Goal: Information Seeking & Learning: Learn about a topic

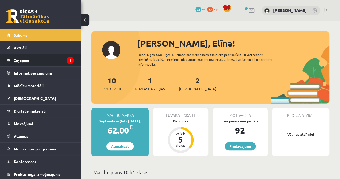
click at [59, 62] on legend "Ziņojumi 1" at bounding box center [44, 60] width 60 height 12
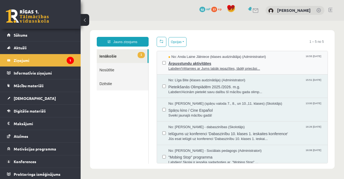
click at [268, 63] on span "Ārpusstundu aktivitātes" at bounding box center [246, 62] width 154 height 7
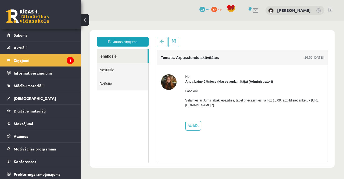
drag, startPoint x: 185, startPoint y: 104, endPoint x: 258, endPoint y: 104, distance: 72.4
click at [258, 104] on p "Vēlamies ar Jums labāk iepazīties, tādēļ priecāsimies, ja līdz 15.09. aizpildīs…" at bounding box center [255, 103] width 139 height 10
copy p "https://forms.gle/mVxkUEapGFxHM7hU7 :)"
click at [248, 108] on div "Labdien! Vēlamies ar Jums labāk iepazīties, tādēļ priecāsimies, ja līdz 15.09. …" at bounding box center [255, 100] width 139 height 33
drag, startPoint x: 243, startPoint y: 104, endPoint x: 183, endPoint y: 107, distance: 59.8
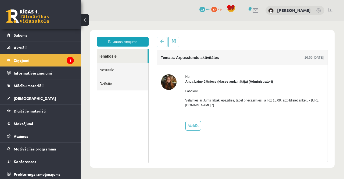
click at [183, 107] on div "No: Anda Laine Jātniece (klases audzinātāja) (Administratori) Labdien! Vēlamies…" at bounding box center [242, 102] width 163 height 56
copy p "https://forms.gle/mVxkUEapGFxHM7hU7"
click at [17, 35] on span "Sākums" at bounding box center [21, 35] width 14 height 5
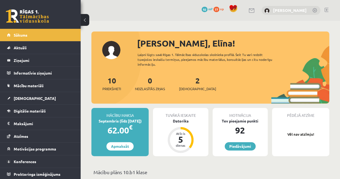
click at [296, 10] on link "[PERSON_NAME]" at bounding box center [290, 10] width 34 height 5
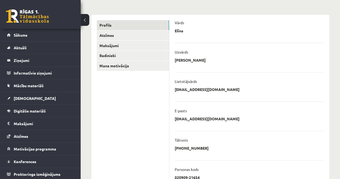
scroll to position [37, 0]
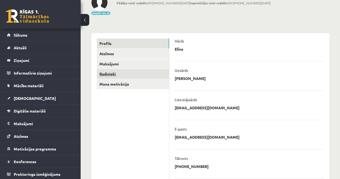
click at [112, 75] on link "Radinieki" at bounding box center [133, 74] width 72 height 10
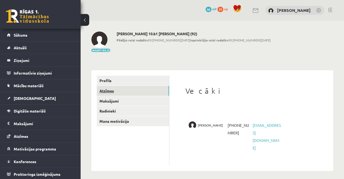
click at [107, 91] on link "Atzīmes" at bounding box center [133, 91] width 72 height 10
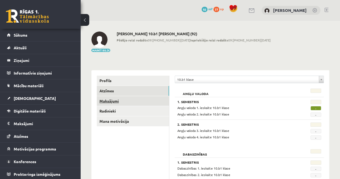
click at [114, 102] on link "Maksājumi" at bounding box center [133, 101] width 72 height 10
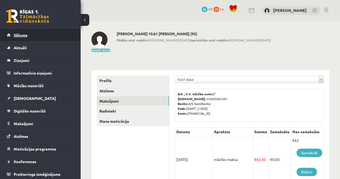
click at [28, 37] on link "Sākums" at bounding box center [40, 35] width 67 height 12
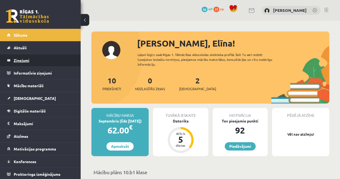
click at [22, 60] on legend "Ziņojumi 0" at bounding box center [44, 60] width 60 height 12
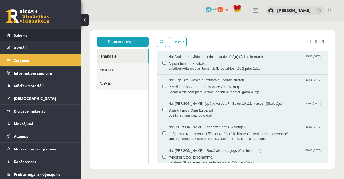
click at [37, 35] on link "Sākums" at bounding box center [40, 35] width 67 height 12
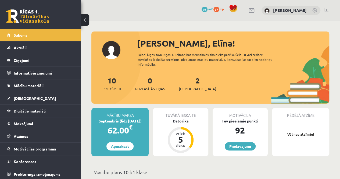
click at [192, 82] on div "2 Ieskaites" at bounding box center [197, 83] width 37 height 17
click at [189, 82] on link "2 Ieskaites" at bounding box center [197, 84] width 37 height 16
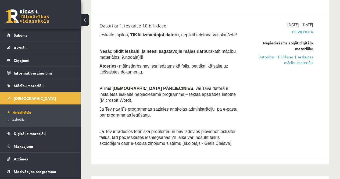
scroll to position [161, 0]
click at [28, 35] on link "Sākums" at bounding box center [40, 35] width 67 height 12
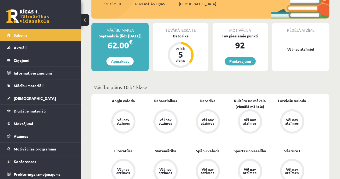
scroll to position [108, 0]
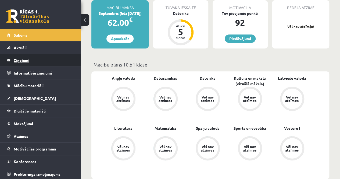
click at [21, 61] on legend "Ziņojumi 0" at bounding box center [44, 60] width 60 height 12
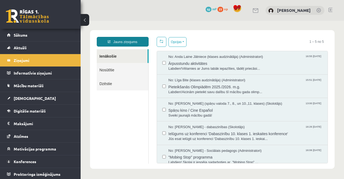
click at [122, 43] on link "Jauns ziņojums" at bounding box center [123, 42] width 52 height 10
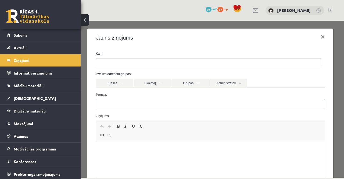
click at [117, 62] on ul at bounding box center [208, 62] width 225 height 9
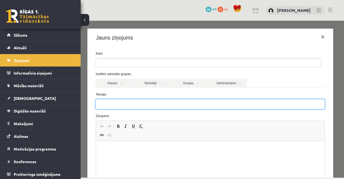
click at [141, 102] on input "Temats:" at bounding box center [210, 104] width 229 height 10
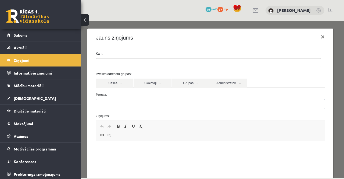
click at [134, 92] on label "Temats:" at bounding box center [211, 94] width 238 height 5
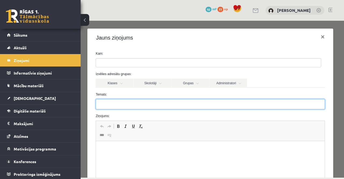
click at [134, 99] on input "Temats:" at bounding box center [210, 104] width 229 height 10
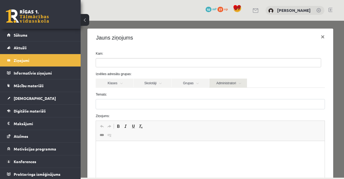
click at [241, 82] on link "Administratori" at bounding box center [229, 83] width 38 height 9
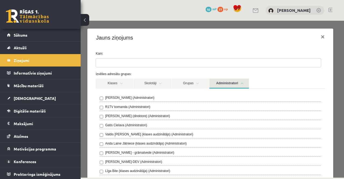
click at [241, 82] on link "Administratori" at bounding box center [230, 84] width 40 height 10
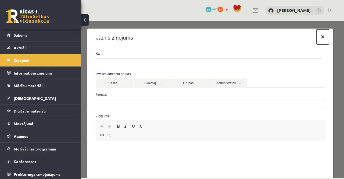
click at [319, 38] on button "×" at bounding box center [323, 36] width 12 height 15
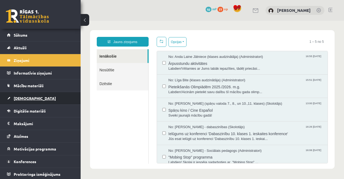
click at [30, 99] on span "[DEMOGRAPHIC_DATA]" at bounding box center [35, 98] width 42 height 5
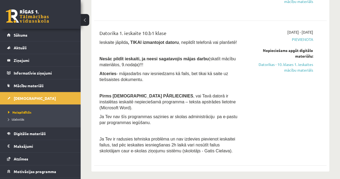
scroll to position [161, 0]
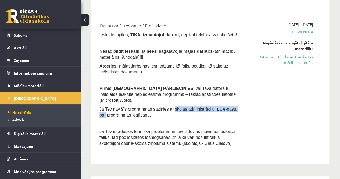
drag, startPoint x: 165, startPoint y: 104, endPoint x: 236, endPoint y: 103, distance: 71.6
click at [236, 106] on p "Ja Tev nav šīs programmas sazinies ar skolas administrāciju pa e-pastu par prog…" at bounding box center [170, 112] width 140 height 12
click at [273, 111] on div "2025-09-01 - 2025-09-15 Pievienota Nepieciešams apgūt digitālo materiālu: Dator…" at bounding box center [280, 85] width 74 height 127
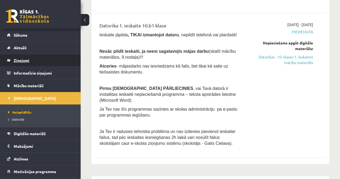
click at [22, 60] on legend "Ziņojumi 0" at bounding box center [44, 60] width 60 height 12
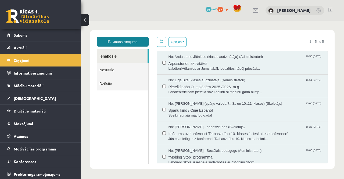
click at [108, 42] on icon at bounding box center [109, 41] width 3 height 3
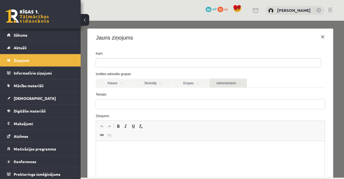
click at [232, 80] on link "Administratori" at bounding box center [229, 83] width 38 height 9
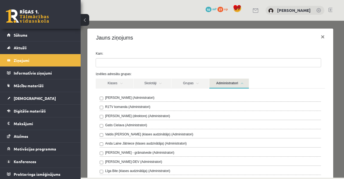
click at [228, 82] on link "Administratori" at bounding box center [230, 84] width 40 height 10
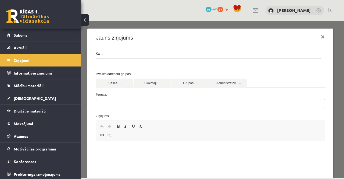
click at [131, 61] on ul at bounding box center [208, 62] width 225 height 9
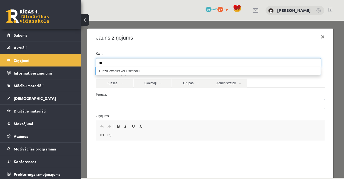
type input "*"
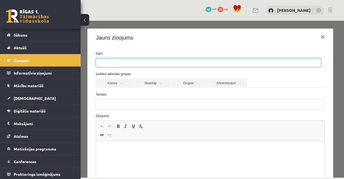
click at [150, 50] on div "Kam: Izvēlies adresātu grupas: Klases Skolotāji Grupas Administratori 10.b1 kla…" at bounding box center [210, 138] width 246 height 182
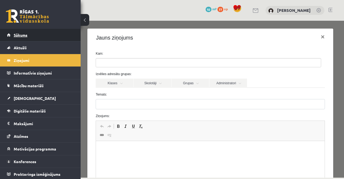
click at [23, 35] on span "Sākums" at bounding box center [21, 35] width 14 height 5
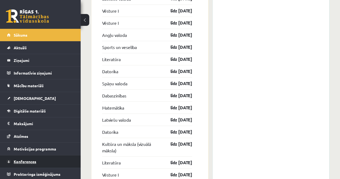
scroll to position [780, 0]
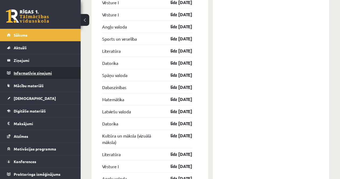
click at [19, 71] on legend "Informatīvie ziņojumi 0" at bounding box center [44, 73] width 60 height 12
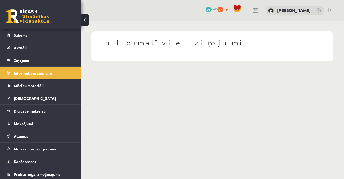
click at [259, 11] on link at bounding box center [256, 10] width 6 height 5
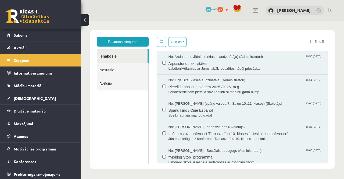
click at [320, 11] on link at bounding box center [319, 10] width 5 height 5
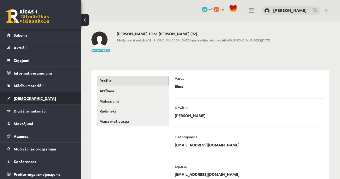
click at [23, 100] on span "[DEMOGRAPHIC_DATA]" at bounding box center [35, 98] width 42 height 5
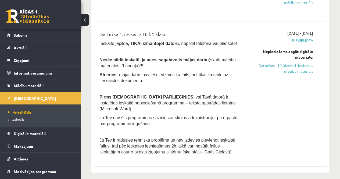
scroll to position [161, 0]
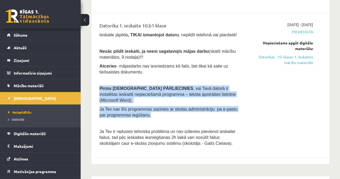
drag, startPoint x: 98, startPoint y: 86, endPoint x: 146, endPoint y: 109, distance: 52.7
click at [146, 109] on div "Datorika 1. ieskaite 10.b1 [PERSON_NAME] Ieskaite jāpilda , TIKAI izmantojot da…" at bounding box center [169, 85] width 148 height 127
copy div "Pirms ieskaites PĀRLIECINIES , [PERSON_NAME] datorā ir instalētas ieskaitē nepi…"
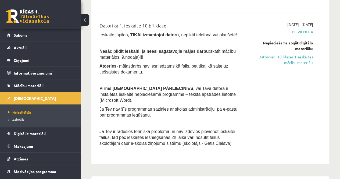
click at [265, 88] on div "[DATE] - [DATE] [GEOGRAPHIC_DATA] Nepieciešams apgūt digitālo materiālu: Datori…" at bounding box center [280, 85] width 74 height 127
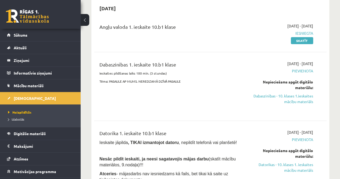
scroll to position [27, 0]
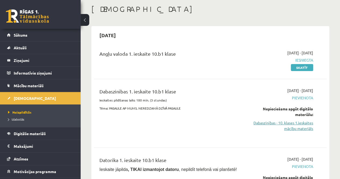
click at [276, 125] on link "Dabaszinības - 10. klases 1.ieskaites mācību materiāls" at bounding box center [280, 125] width 66 height 11
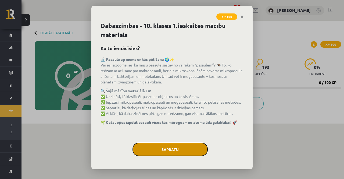
click at [192, 148] on button "Sapratu" at bounding box center [170, 149] width 75 height 13
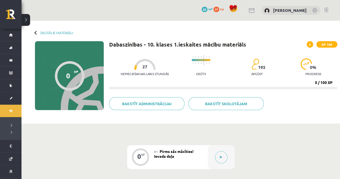
click at [143, 64] on span "27" at bounding box center [145, 66] width 5 height 5
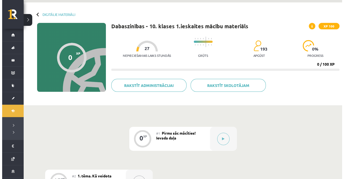
scroll to position [27, 0]
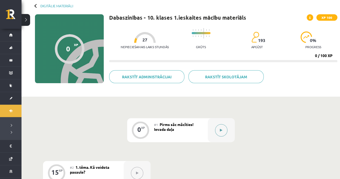
click at [222, 129] on icon at bounding box center [221, 130] width 2 height 3
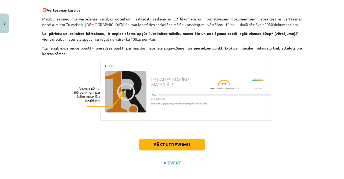
scroll to position [442, 0]
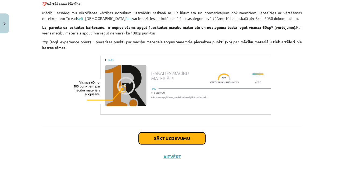
click at [182, 136] on button "Sākt uzdevumu" at bounding box center [172, 138] width 67 height 12
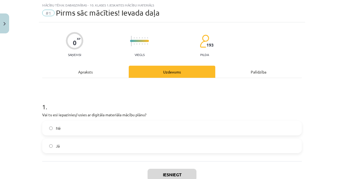
scroll to position [13, 0]
click at [75, 146] on label "Jā" at bounding box center [172, 145] width 259 height 13
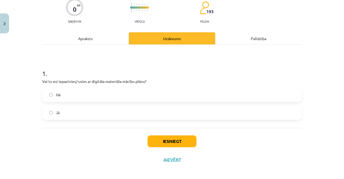
scroll to position [49, 0]
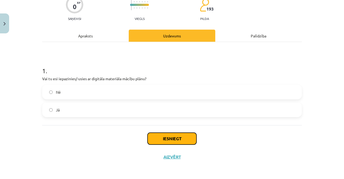
click at [162, 137] on button "Iesniegt" at bounding box center [172, 139] width 49 height 12
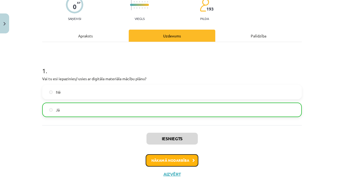
click at [185, 157] on button "Nākamā nodarbība" at bounding box center [172, 160] width 53 height 12
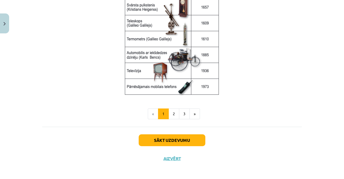
scroll to position [742, 0]
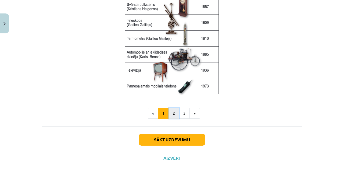
click at [171, 111] on button "2" at bounding box center [174, 113] width 11 height 11
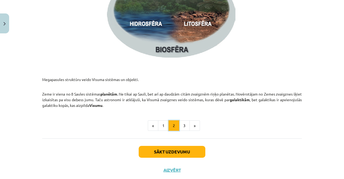
scroll to position [822, 0]
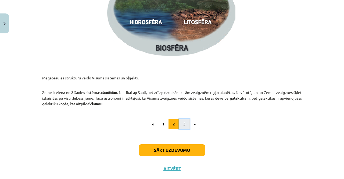
click at [180, 122] on button "3" at bounding box center [184, 124] width 11 height 11
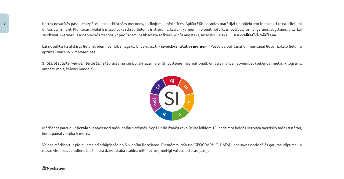
scroll to position [231, 0]
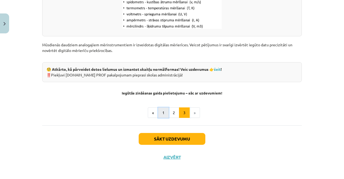
click at [158, 110] on button "1" at bounding box center [163, 112] width 11 height 11
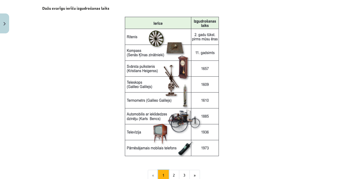
scroll to position [688, 0]
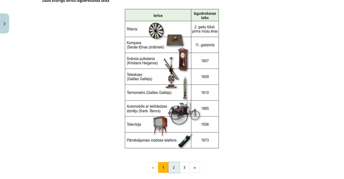
click at [171, 164] on button "2" at bounding box center [174, 167] width 11 height 11
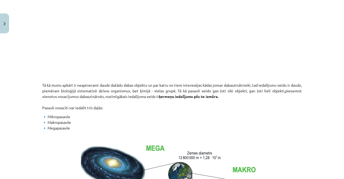
scroll to position [150, 0]
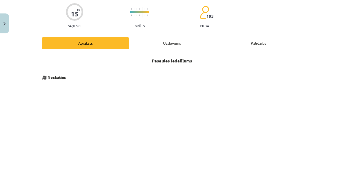
click at [172, 43] on div "Uzdevums" at bounding box center [172, 43] width 87 height 12
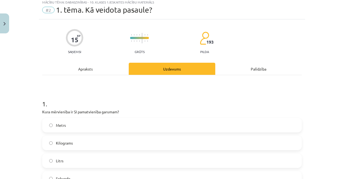
scroll to position [13, 0]
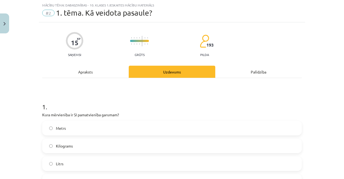
click at [89, 77] on div "Apraksts" at bounding box center [85, 72] width 87 height 12
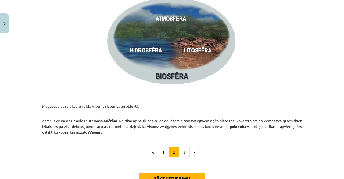
scroll to position [834, 0]
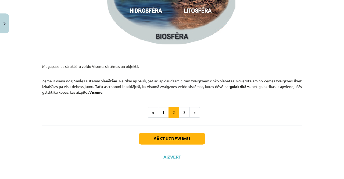
click at [317, 64] on div "Mācību tēma: Dabaszinības - 10. klases 1.ieskaites mācību materiāls #2 1. tēma.…" at bounding box center [172, 89] width 344 height 179
click at [103, 112] on ul "« 1 2 3 »" at bounding box center [172, 112] width 260 height 11
click at [185, 115] on button "3" at bounding box center [184, 112] width 11 height 11
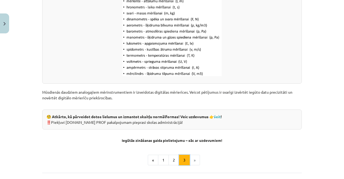
scroll to position [688, 0]
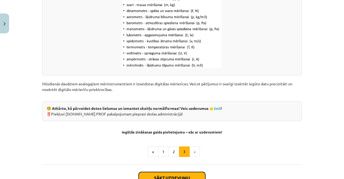
click at [180, 175] on button "Sākt uzdevumu" at bounding box center [172, 178] width 67 height 12
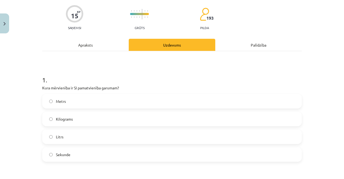
scroll to position [13, 0]
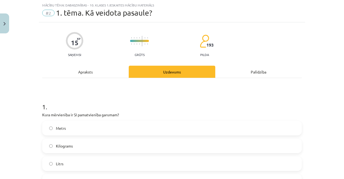
click at [87, 72] on div "Apraksts" at bounding box center [85, 72] width 87 height 12
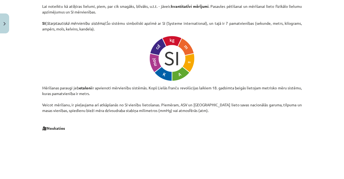
scroll to position [256, 0]
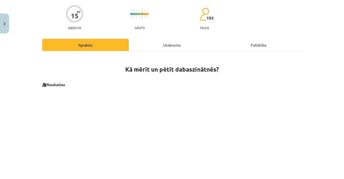
click at [164, 49] on div "Uzdevums" at bounding box center [172, 45] width 87 height 12
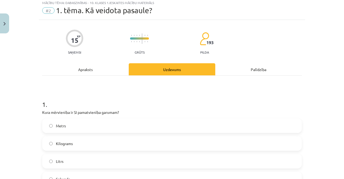
scroll to position [13, 0]
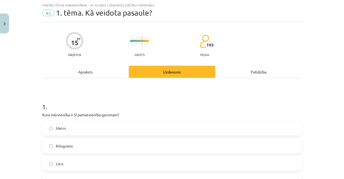
click at [60, 128] on span "Metrs" at bounding box center [61, 128] width 10 height 6
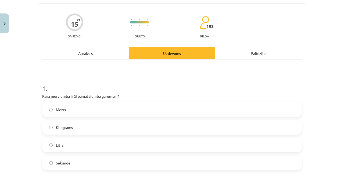
scroll to position [40, 0]
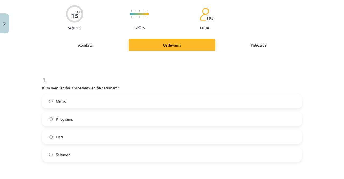
click at [87, 46] on div "Apraksts" at bounding box center [85, 45] width 87 height 12
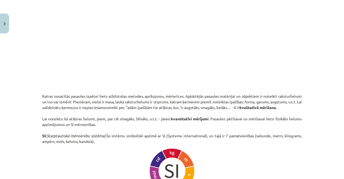
scroll to position [229, 0]
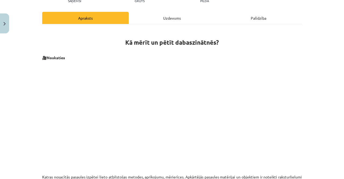
click at [160, 19] on div "Uzdevums" at bounding box center [172, 18] width 87 height 12
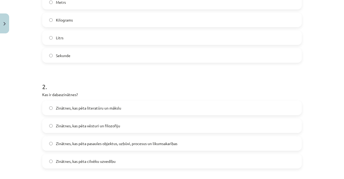
scroll to position [148, 0]
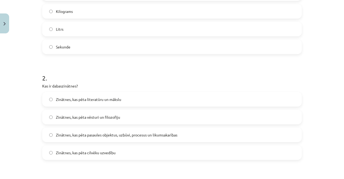
click at [132, 135] on span "Zinātnes, kas pēta pasaules objektus, uzbūvi, procesus un likumsakarības" at bounding box center [117, 135] width 122 height 6
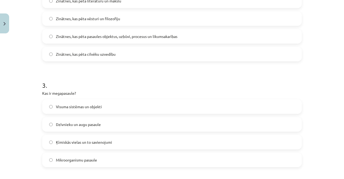
scroll to position [256, 0]
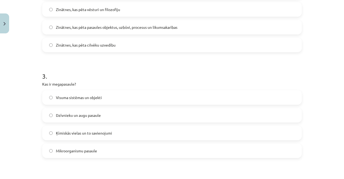
click at [91, 100] on label "Visuma sistēmas un objekti" at bounding box center [172, 97] width 259 height 13
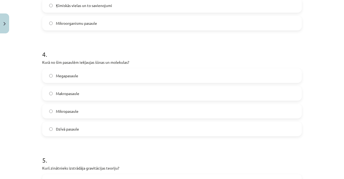
scroll to position [390, 0]
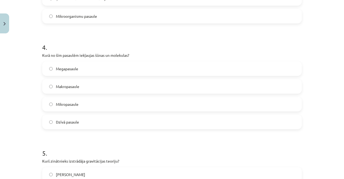
click at [78, 86] on span "Makropasaule" at bounding box center [67, 87] width 23 height 6
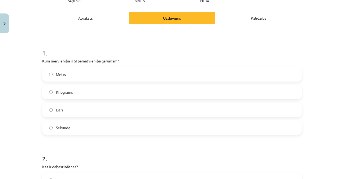
scroll to position [0, 0]
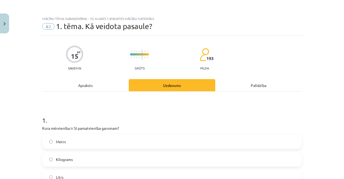
click at [87, 86] on div "Apraksts" at bounding box center [85, 85] width 87 height 12
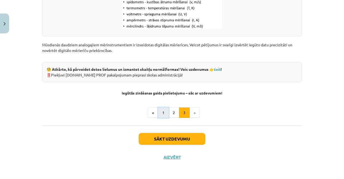
click at [164, 112] on button "1" at bounding box center [163, 112] width 11 height 11
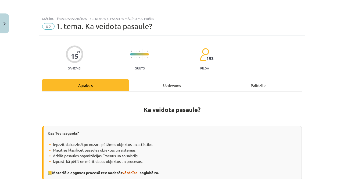
click at [169, 84] on div "Uzdevums" at bounding box center [172, 85] width 87 height 12
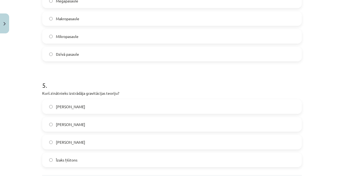
scroll to position [481, 0]
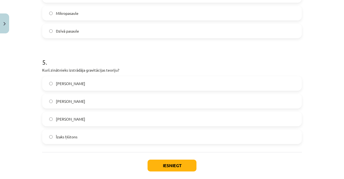
click at [77, 135] on label "Īzaks Ņūtons" at bounding box center [172, 136] width 259 height 13
click at [158, 164] on button "Iesniegt" at bounding box center [172, 166] width 49 height 12
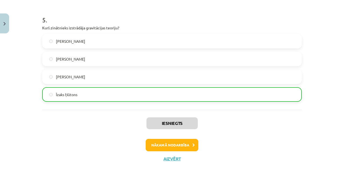
scroll to position [525, 0]
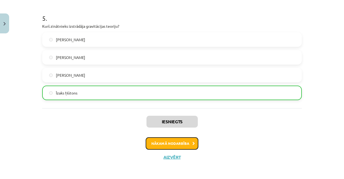
click at [174, 144] on button "Nākamā nodarbība" at bounding box center [172, 143] width 53 height 12
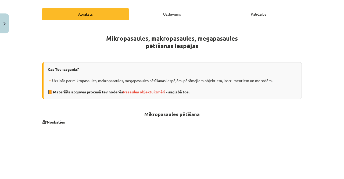
scroll to position [94, 0]
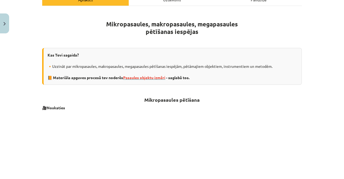
click at [133, 76] on span "Pasaules objektu izmēri" at bounding box center [144, 77] width 42 height 5
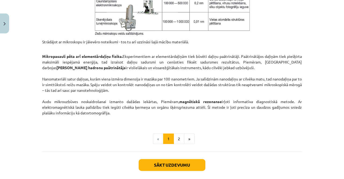
scroll to position [444, 0]
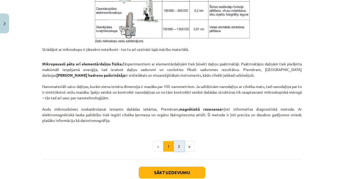
click at [179, 146] on button "2" at bounding box center [179, 146] width 11 height 11
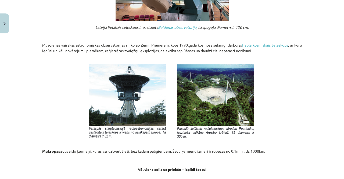
scroll to position [562, 0]
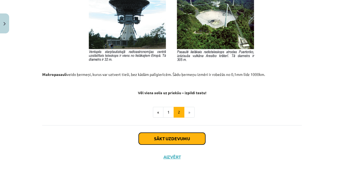
click at [193, 138] on button "Sākt uzdevumu" at bounding box center [172, 139] width 67 height 12
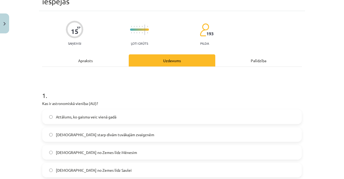
scroll to position [40, 0]
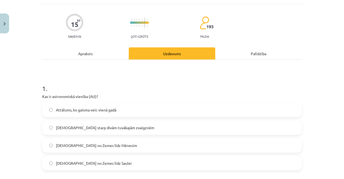
click at [98, 49] on div "Apraksts" at bounding box center [85, 53] width 87 height 12
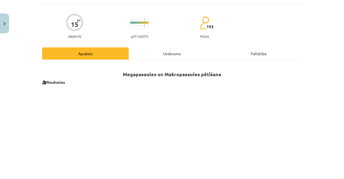
click at [163, 51] on div "Uzdevums" at bounding box center [172, 53] width 87 height 12
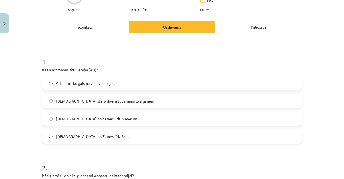
scroll to position [67, 0]
click at [91, 133] on label "Attālums no Zemes līdz Saulei" at bounding box center [172, 135] width 259 height 13
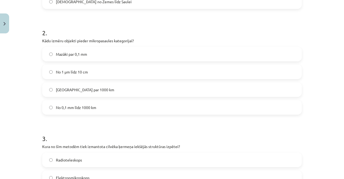
scroll to position [175, 0]
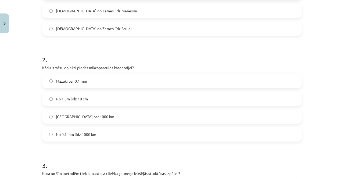
click at [82, 100] on span "No 1 μm līdz 10 cm" at bounding box center [72, 99] width 32 height 6
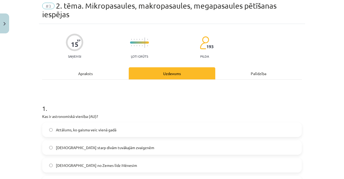
scroll to position [0, 0]
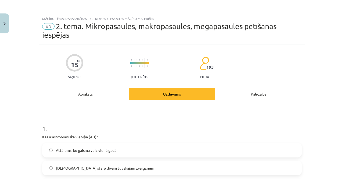
click at [94, 89] on div "Apraksts" at bounding box center [85, 94] width 87 height 12
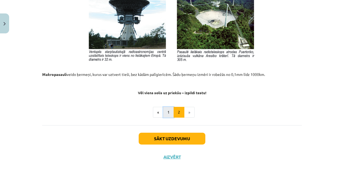
click at [168, 116] on button "1" at bounding box center [168, 112] width 11 height 11
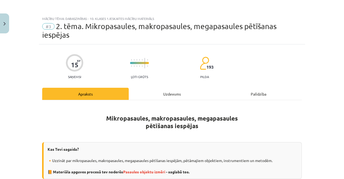
click at [173, 92] on div "Uzdevums" at bounding box center [172, 94] width 87 height 12
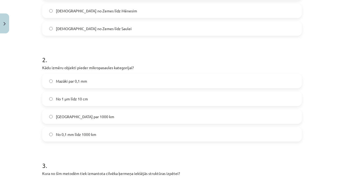
click at [83, 84] on label "Mazāki par 0,1 mm" at bounding box center [172, 80] width 259 height 13
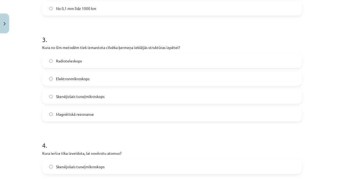
scroll to position [309, 0]
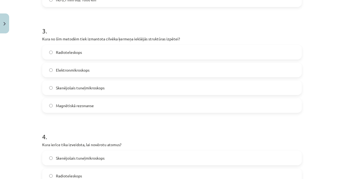
click at [83, 51] on label "Radioteleskops" at bounding box center [172, 51] width 259 height 13
click at [92, 103] on span "Magnētiskā rezonanse" at bounding box center [75, 106] width 38 height 6
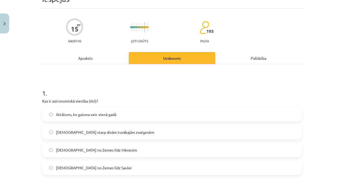
scroll to position [0, 0]
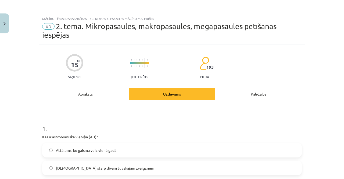
click at [100, 98] on div "Apraksts" at bounding box center [85, 94] width 87 height 12
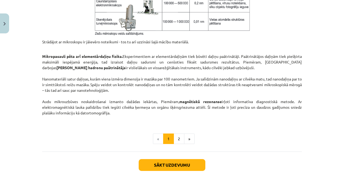
scroll to position [477, 0]
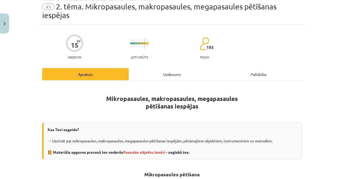
click at [178, 69] on div "Uzdevums" at bounding box center [172, 74] width 87 height 12
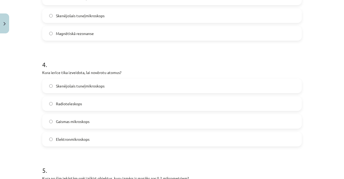
scroll to position [390, 0]
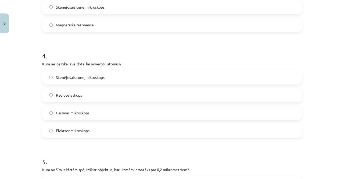
click at [89, 109] on label "Gaismas mikroskops" at bounding box center [172, 112] width 259 height 13
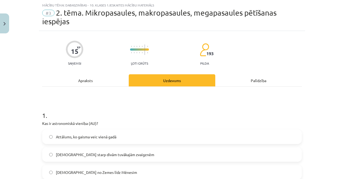
click at [103, 80] on div "Apraksts" at bounding box center [85, 80] width 87 height 12
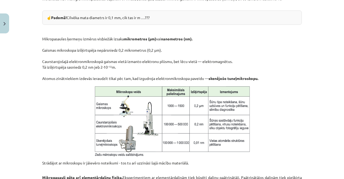
scroll to position [336, 0]
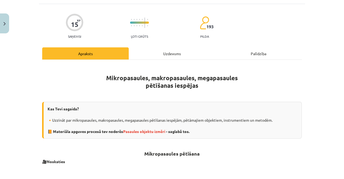
click at [166, 57] on div "Uzdevums" at bounding box center [172, 53] width 87 height 12
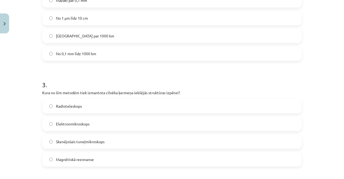
scroll to position [282, 0]
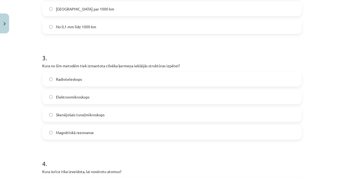
click at [112, 113] on label "Skenējošais tuneļmikroskops" at bounding box center [172, 114] width 259 height 13
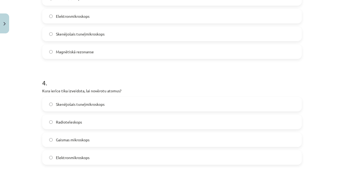
scroll to position [336, 0]
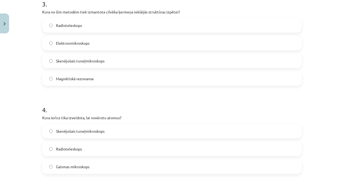
click at [96, 77] on label "Magnētiskā rezonanse" at bounding box center [172, 78] width 259 height 13
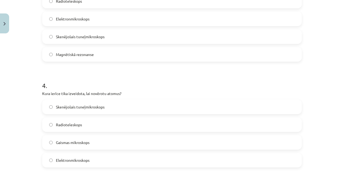
scroll to position [390, 0]
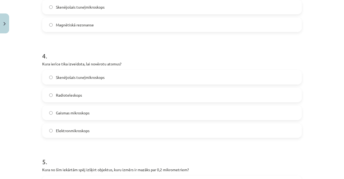
click at [85, 79] on span "Skenējošais tuneļmikroskops" at bounding box center [80, 78] width 49 height 6
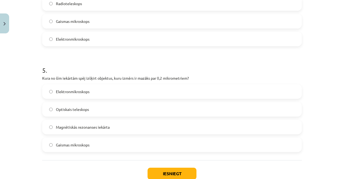
scroll to position [498, 0]
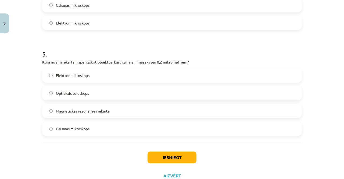
drag, startPoint x: 85, startPoint y: 79, endPoint x: 134, endPoint y: 110, distance: 58.0
drag, startPoint x: 134, startPoint y: 110, endPoint x: 115, endPoint y: 103, distance: 20.0
click at [116, 103] on div "Elektronmikroskops Optiskais teleskops Magnētiskās rezonanses iekārta Gaismas m…" at bounding box center [172, 102] width 260 height 68
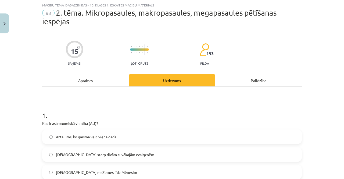
scroll to position [0, 0]
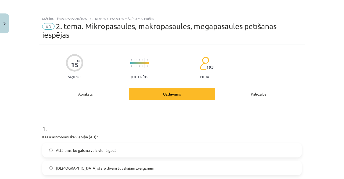
click at [105, 94] on div "Apraksts" at bounding box center [85, 94] width 87 height 12
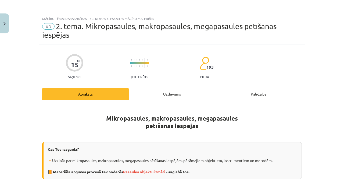
click at [182, 94] on div "Uzdevums" at bounding box center [172, 94] width 87 height 12
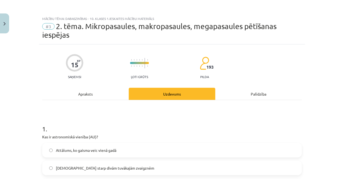
click at [95, 98] on div "Apraksts" at bounding box center [85, 94] width 87 height 12
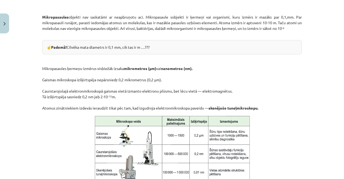
scroll to position [309, 0]
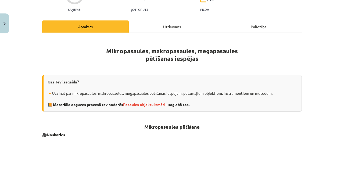
click at [162, 29] on div "Uzdevums" at bounding box center [172, 26] width 87 height 12
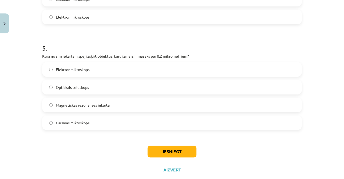
scroll to position [516, 0]
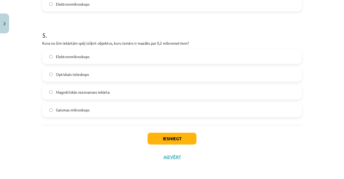
click at [79, 113] on label "Gaismas mikroskops" at bounding box center [172, 109] width 259 height 13
click at [148, 140] on button "Iesniegt" at bounding box center [172, 139] width 49 height 12
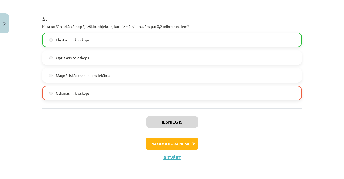
scroll to position [533, 0]
click at [176, 142] on button "Nākamā nodarbība" at bounding box center [172, 143] width 53 height 12
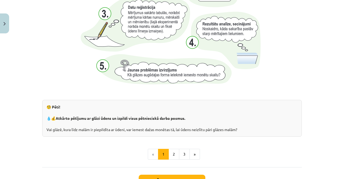
scroll to position [578, 0]
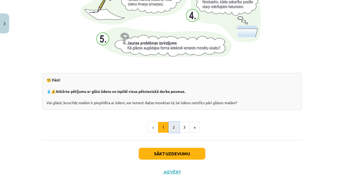
click at [171, 126] on button "2" at bounding box center [174, 127] width 11 height 11
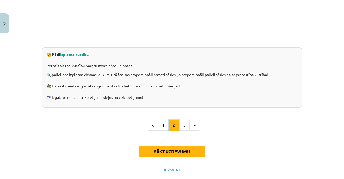
scroll to position [177, 0]
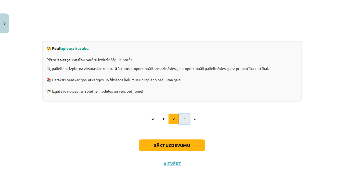
click at [179, 120] on button "3" at bounding box center [184, 119] width 11 height 11
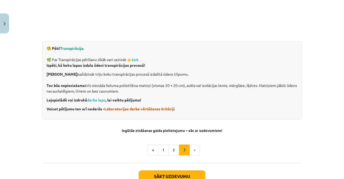
drag, startPoint x: 178, startPoint y: 120, endPoint x: 246, endPoint y: 131, distance: 68.5
drag, startPoint x: 246, startPoint y: 131, endPoint x: 241, endPoint y: 150, distance: 19.9
click at [241, 150] on ul "« 1 2 3 »" at bounding box center [172, 149] width 260 height 11
click at [167, 174] on button "Sākt uzdevumu" at bounding box center [172, 176] width 67 height 12
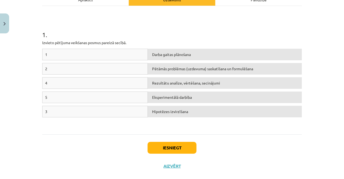
scroll to position [94, 0]
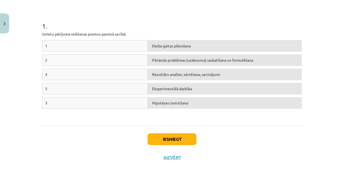
click at [81, 45] on div "1" at bounding box center [95, 46] width 106 height 12
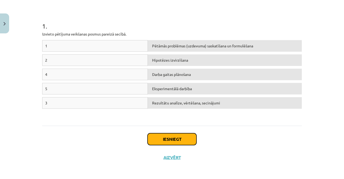
click at [177, 139] on button "Iesniegt" at bounding box center [172, 139] width 49 height 12
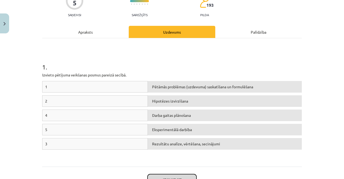
scroll to position [95, 0]
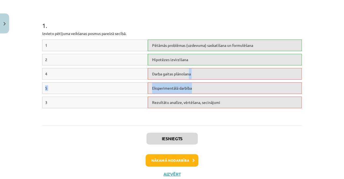
drag, startPoint x: 190, startPoint y: 89, endPoint x: 187, endPoint y: 75, distance: 13.7
click at [187, 75] on div "1 Pētāmās problēmas (uzdevuma) saskatīšana un formulēšana 2 Hipotēzes izvirzīša…" at bounding box center [172, 80] width 260 height 81
click at [234, 121] on div "1 . Izvieto pētījuma veikšanas posmus pareizā secībā. 1 Pētāmās problēmas (uzde…" at bounding box center [172, 61] width 260 height 128
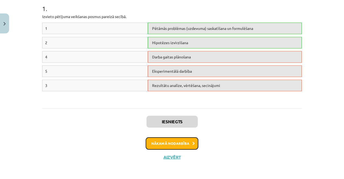
click at [182, 145] on button "Nākamā nodarbība" at bounding box center [172, 143] width 53 height 12
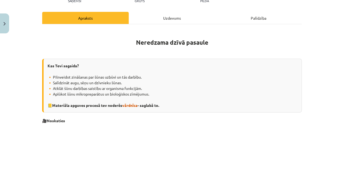
scroll to position [94, 0]
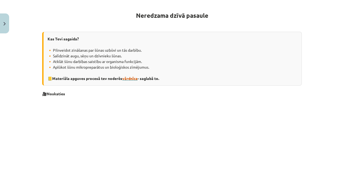
click at [130, 76] on span "vārdnīca" at bounding box center [129, 78] width 15 height 5
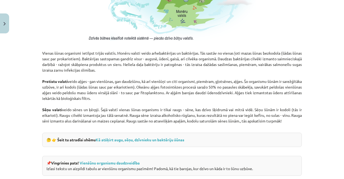
scroll to position [444, 0]
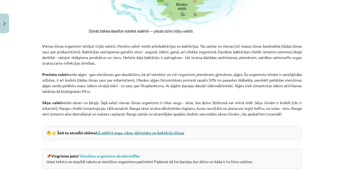
click at [156, 132] on link "Kā atšķirt augu, sēņu, dzīvnieku un baktēriju šūnas" at bounding box center [140, 132] width 89 height 5
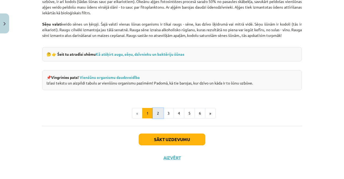
click at [157, 109] on button "2" at bounding box center [158, 113] width 11 height 11
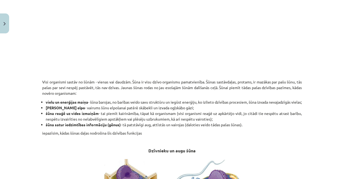
scroll to position [150, 0]
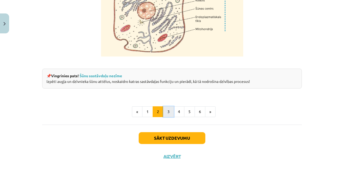
click at [168, 114] on button "3" at bounding box center [168, 111] width 11 height 11
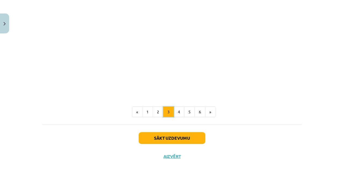
scroll to position [648, 0]
click at [176, 114] on button "4" at bounding box center [179, 112] width 11 height 11
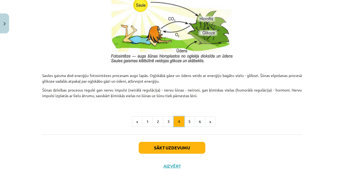
scroll to position [576, 0]
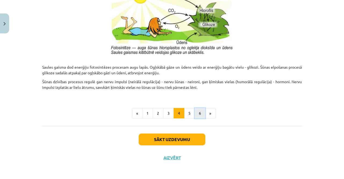
click at [195, 109] on button "6" at bounding box center [200, 113] width 11 height 11
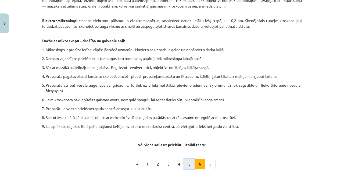
click at [187, 164] on button "5" at bounding box center [189, 164] width 11 height 11
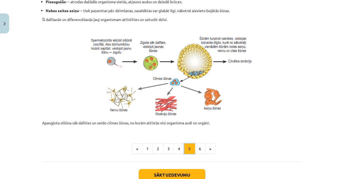
scroll to position [231, 0]
click at [199, 148] on button "6" at bounding box center [200, 148] width 11 height 11
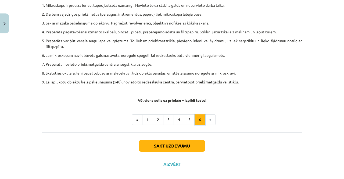
scroll to position [336, 0]
